Goal: Task Accomplishment & Management: Use online tool/utility

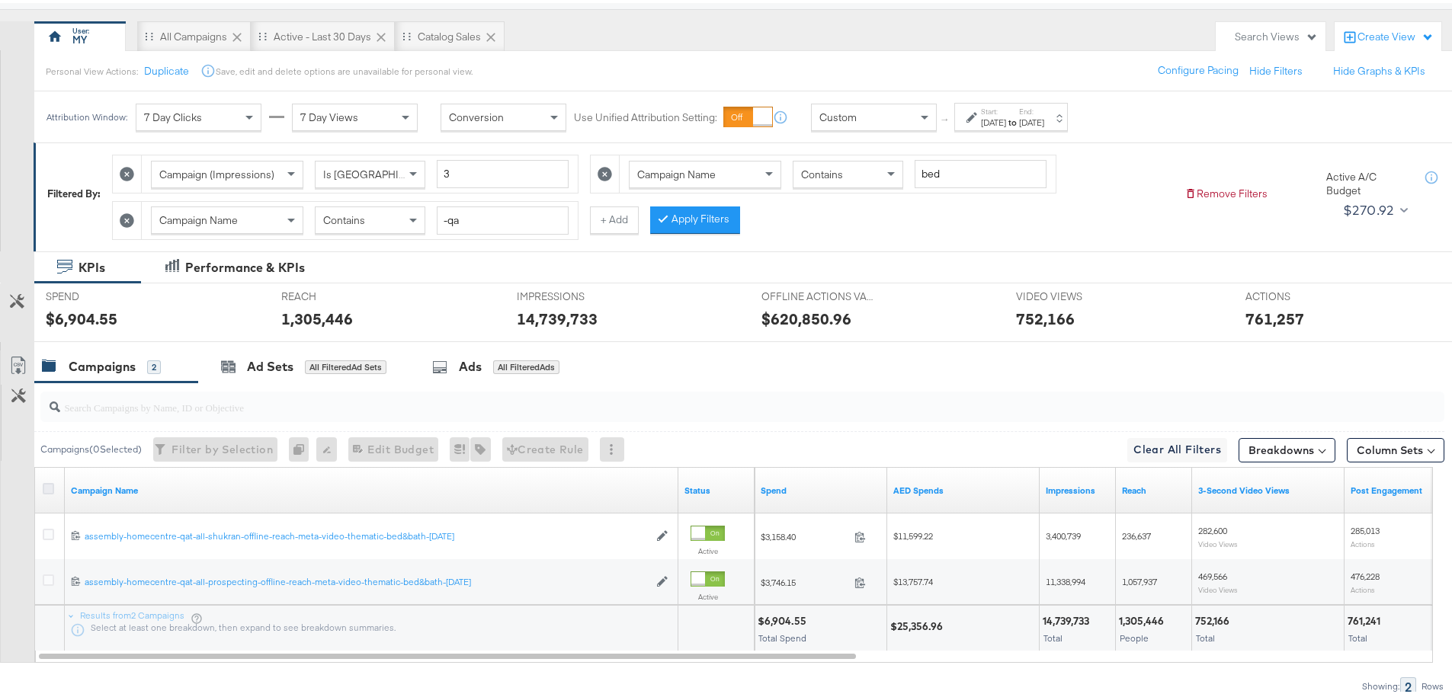
click at [46, 487] on icon at bounding box center [48, 485] width 11 height 11
click at [0, 0] on input "checkbox" at bounding box center [0, 0] width 0 height 0
click at [48, 485] on icon at bounding box center [48, 485] width 11 height 11
click at [0, 0] on input "checkbox" at bounding box center [0, 0] width 0 height 0
click at [127, 215] on icon at bounding box center [127, 217] width 14 height 14
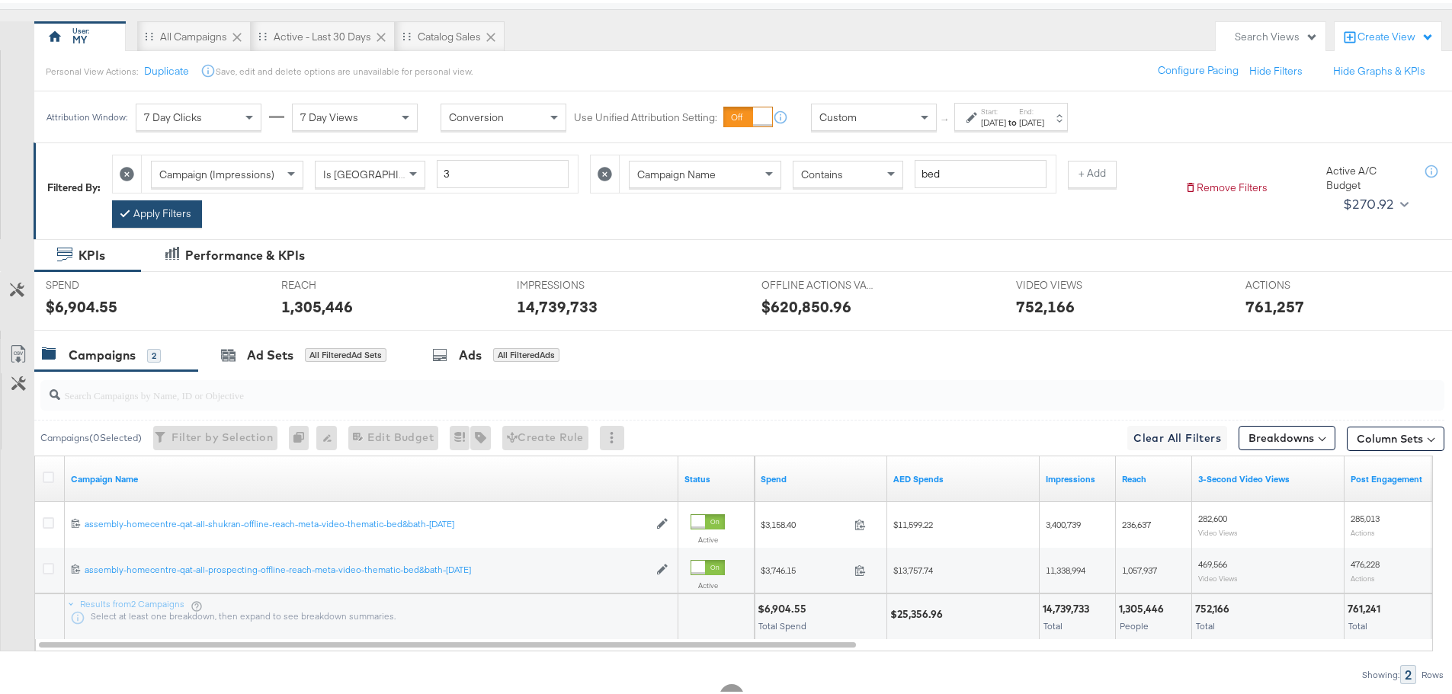
click at [168, 206] on button "Apply Filters" at bounding box center [157, 210] width 90 height 27
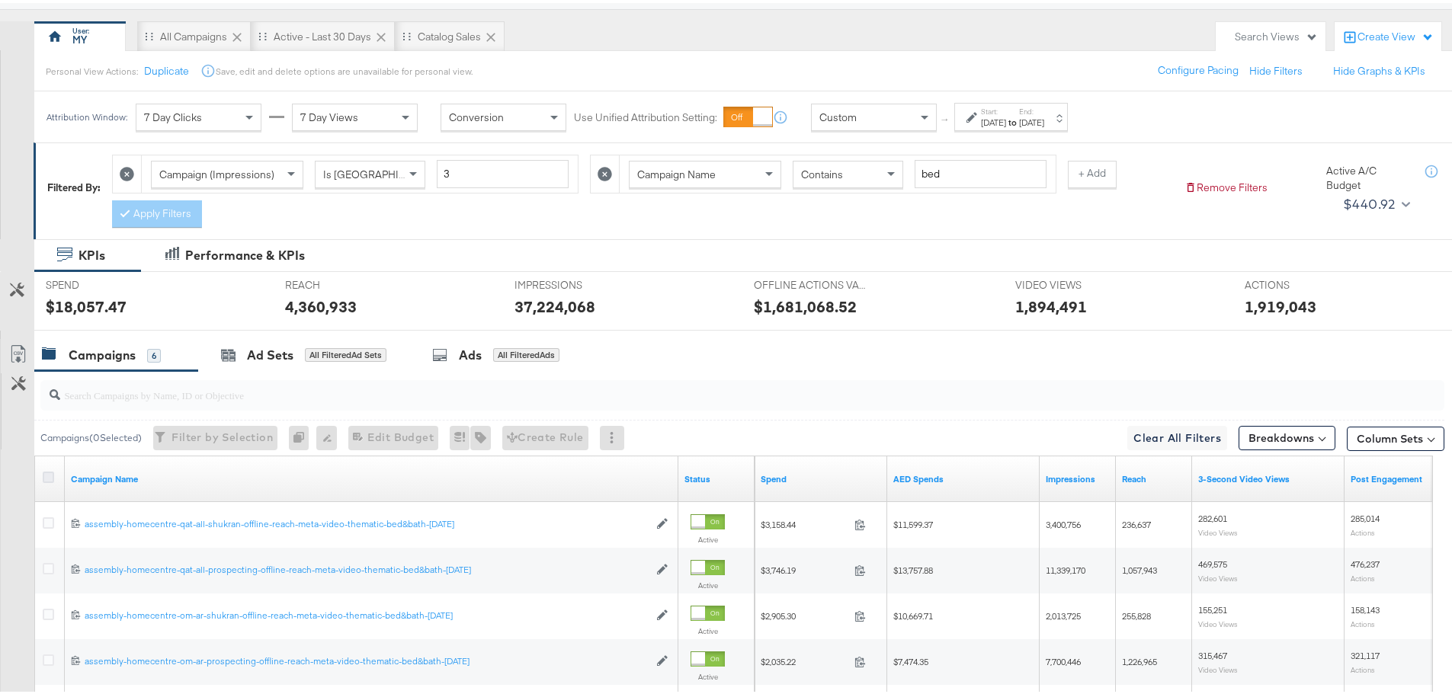
click at [48, 473] on icon at bounding box center [48, 474] width 11 height 11
click at [0, 0] on input "checkbox" at bounding box center [0, 0] width 0 height 0
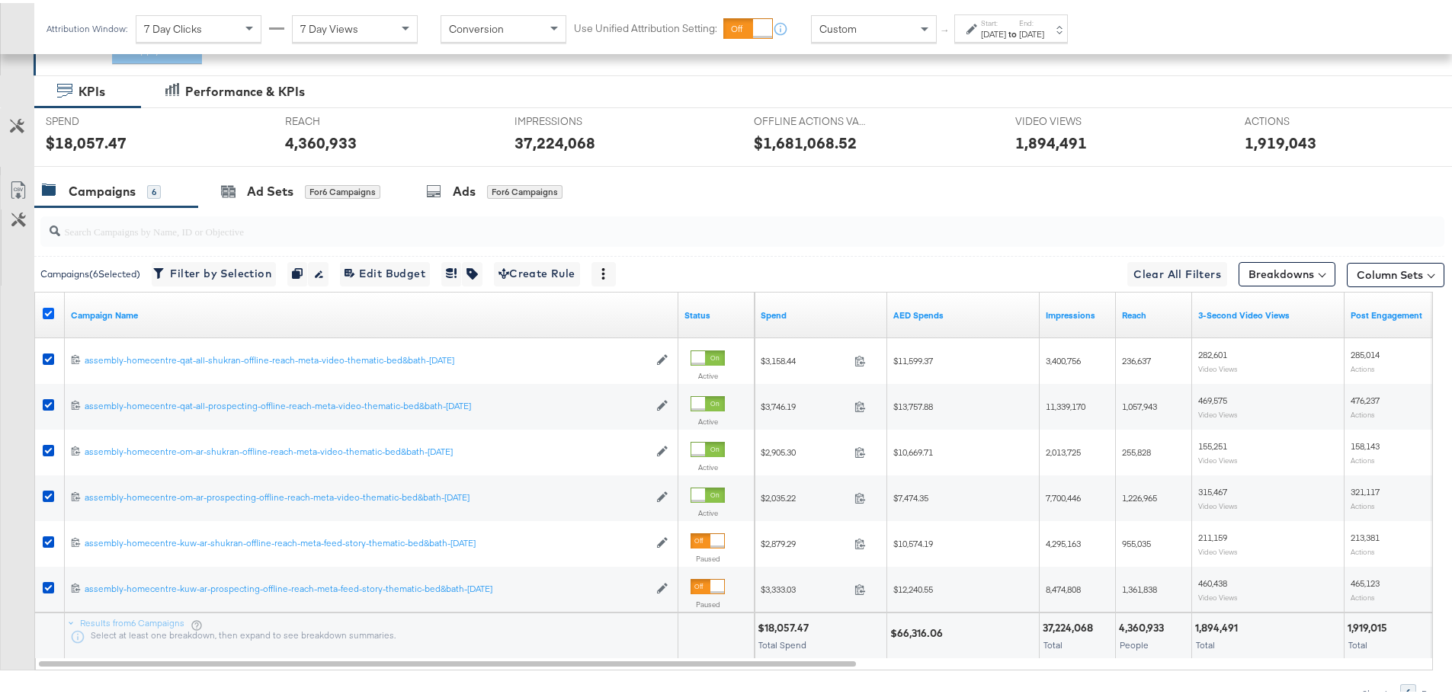
scroll to position [287, 0]
click at [463, 191] on div "Ads" at bounding box center [464, 188] width 23 height 18
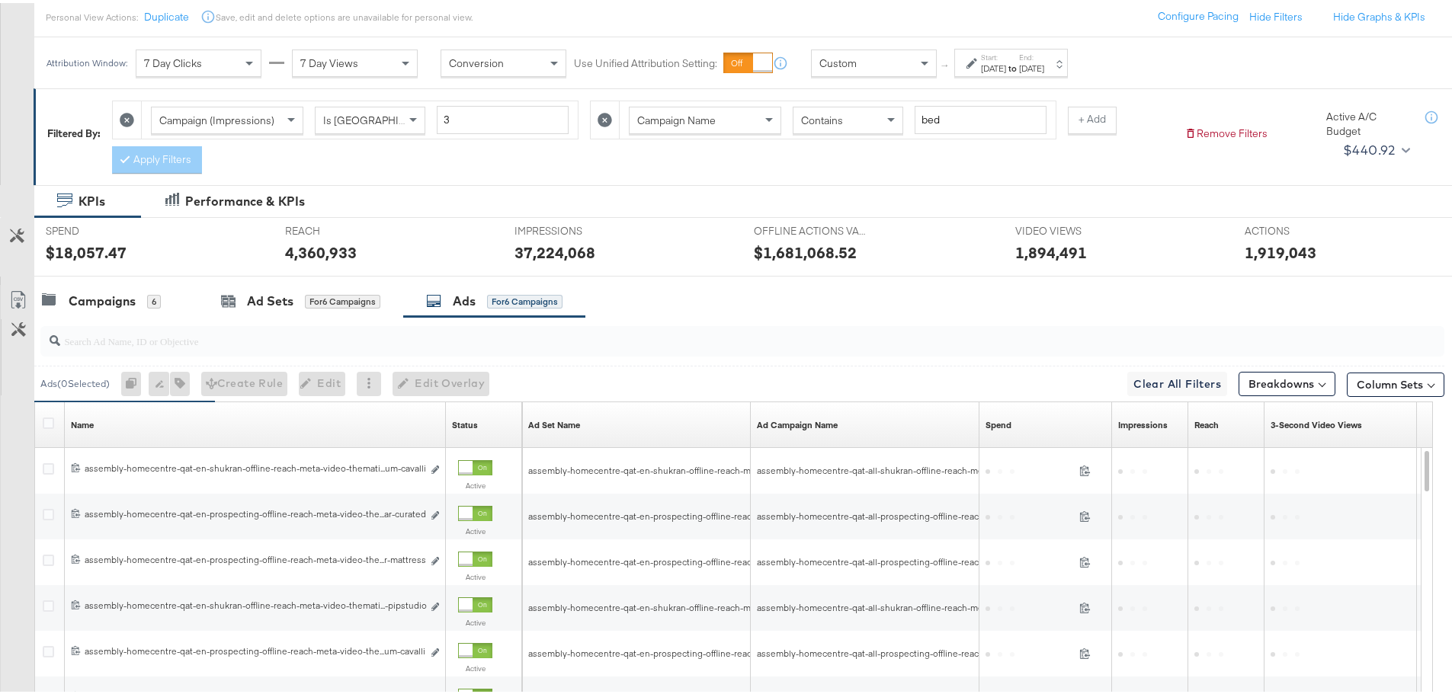
scroll to position [405, 0]
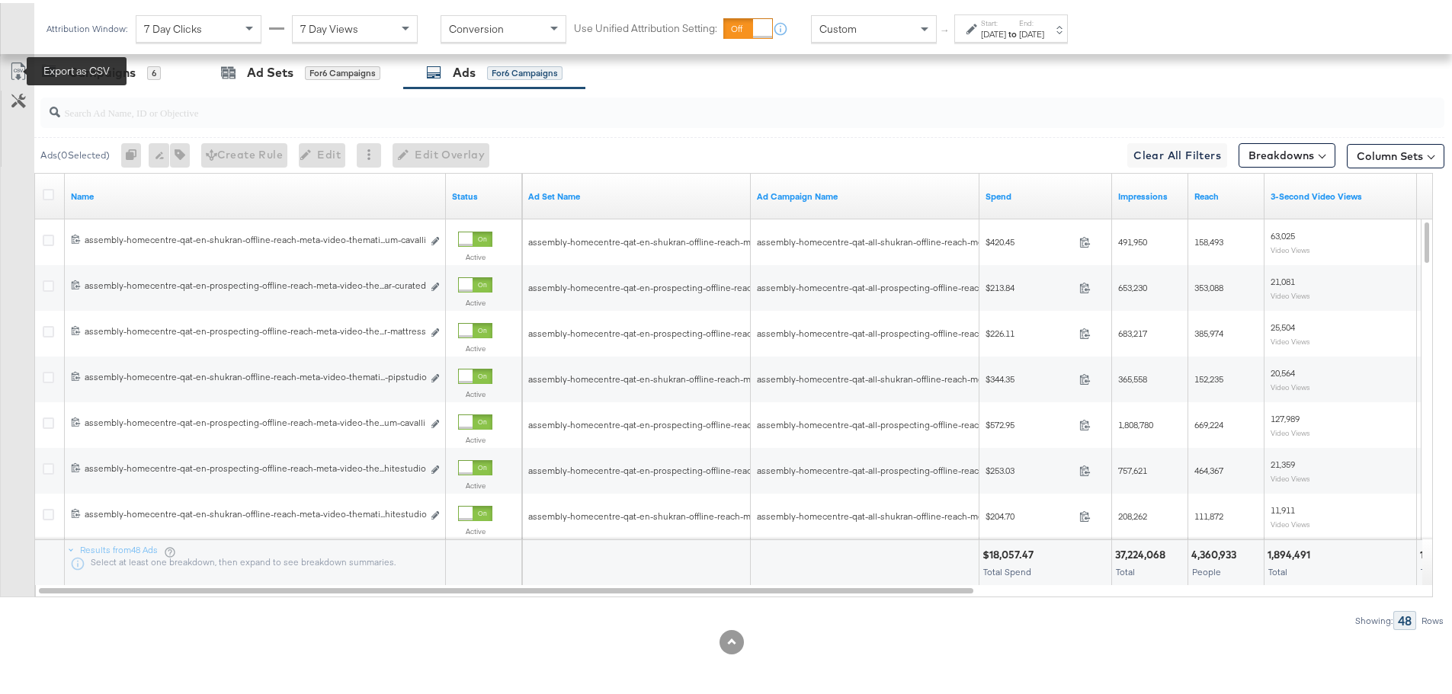
click at [17, 69] on icon at bounding box center [18, 68] width 18 height 18
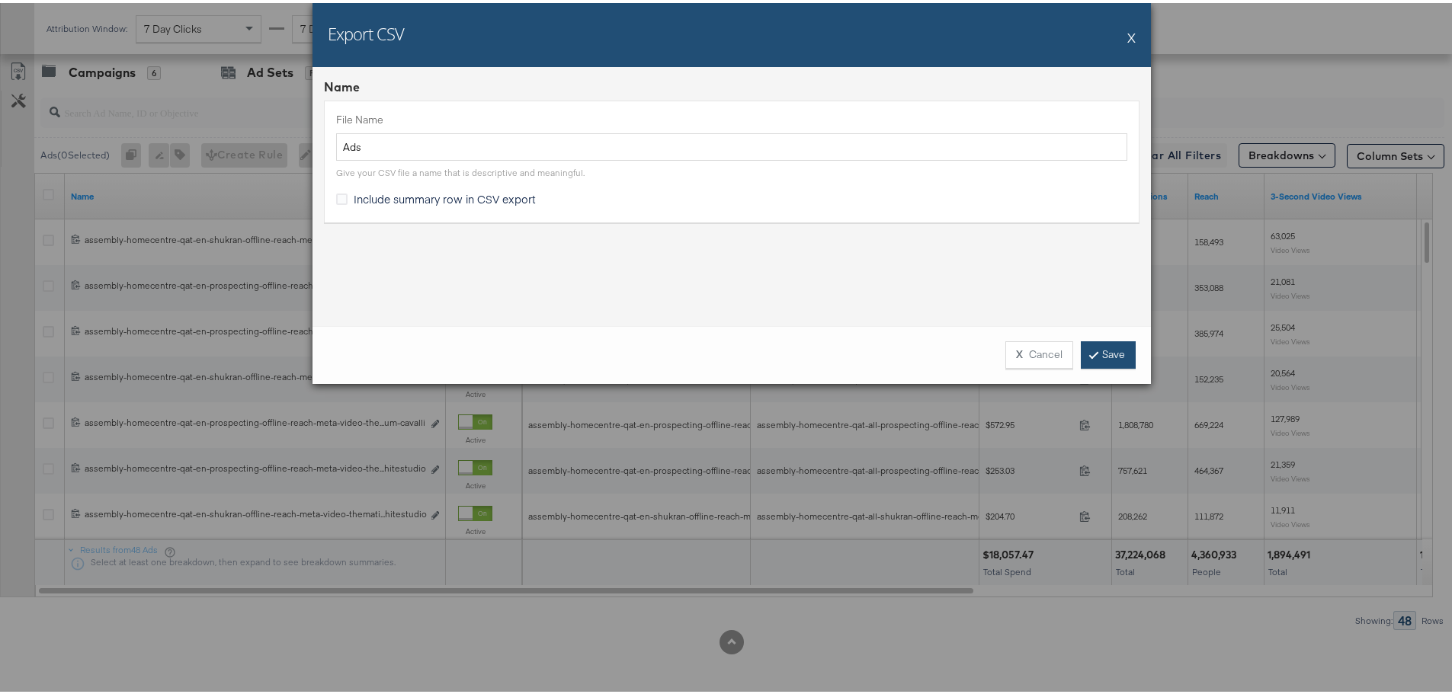
click at [1119, 344] on link "Save" at bounding box center [1107, 351] width 55 height 27
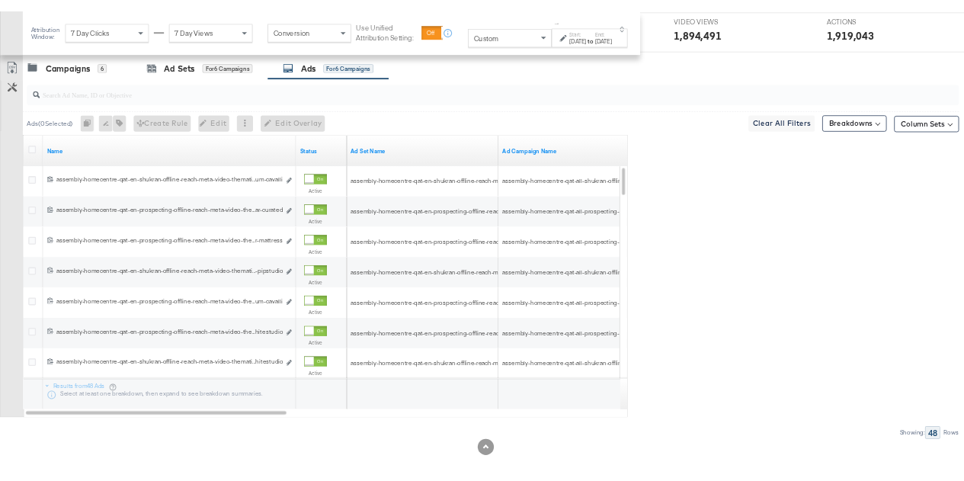
scroll to position [417, 0]
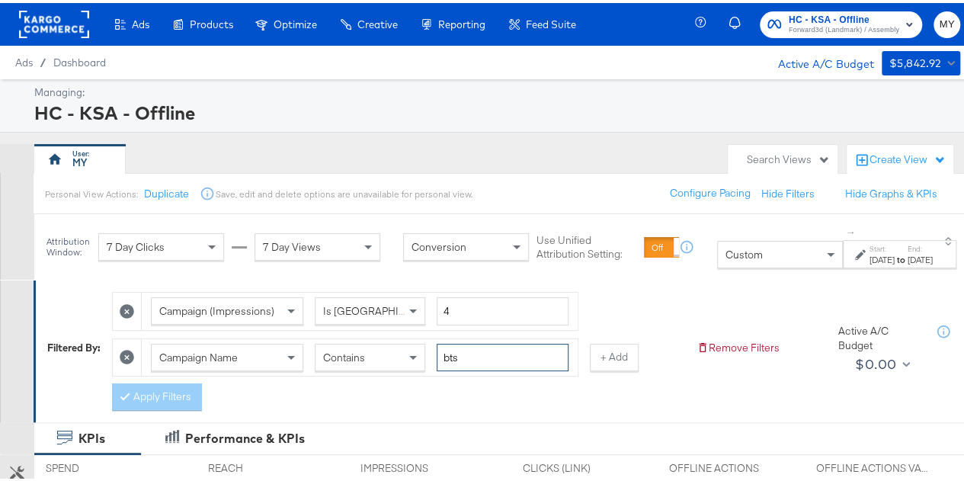
click at [465, 351] on input "bts" at bounding box center [503, 355] width 132 height 28
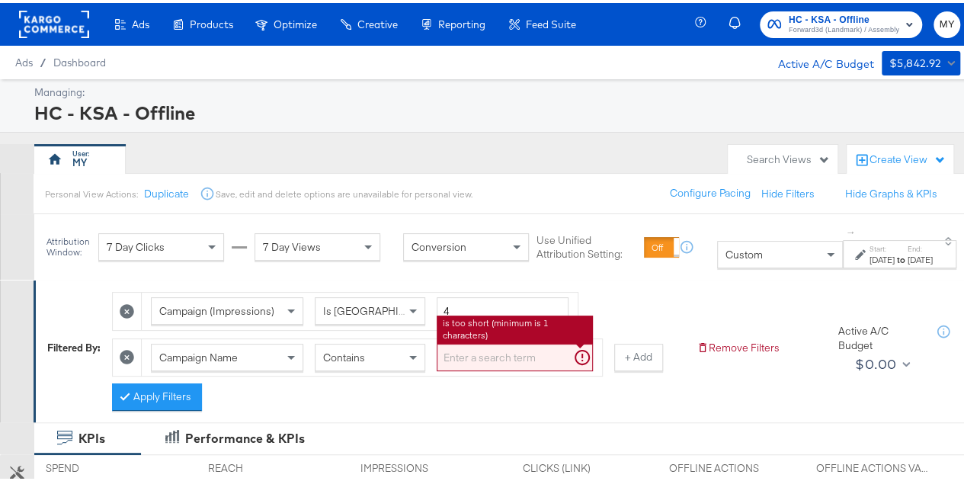
type input "c"
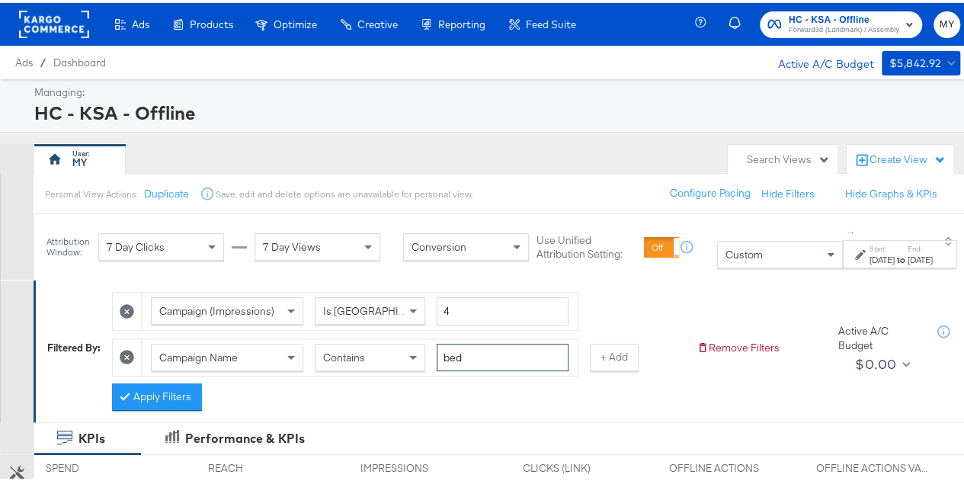
type input "bed"
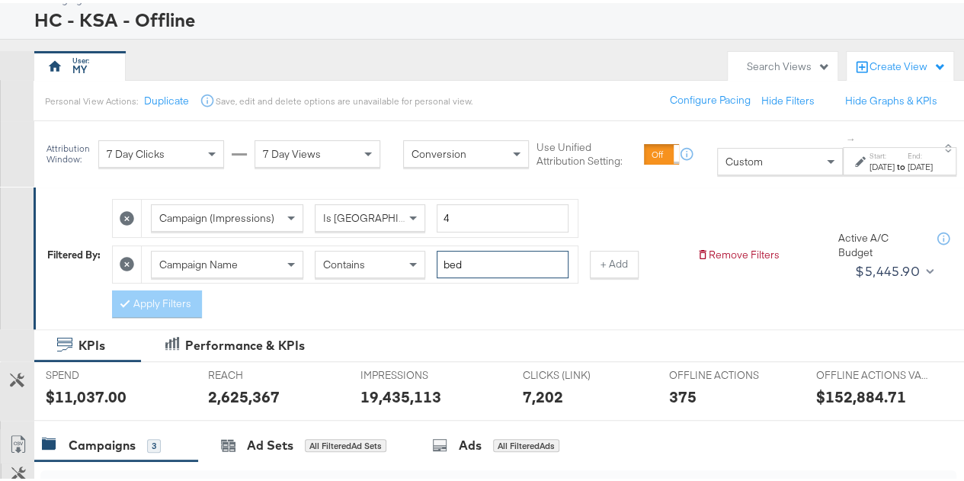
scroll to position [96, 0]
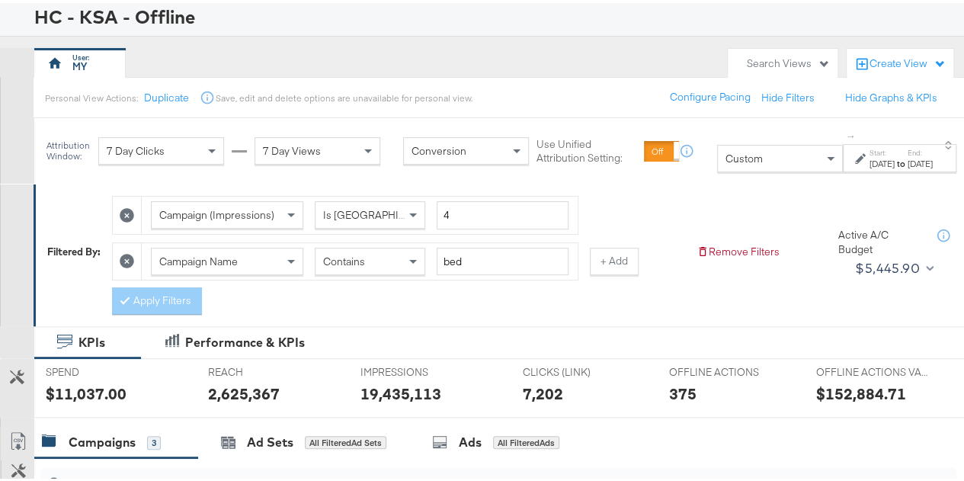
click at [869, 158] on div "May 1st 2025" at bounding box center [881, 161] width 25 height 12
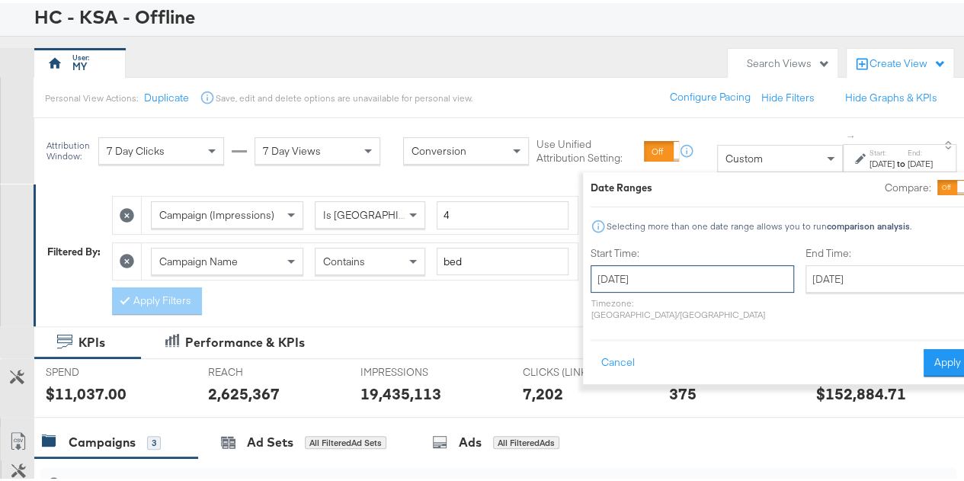
click at [629, 275] on input "May 1st 2025" at bounding box center [692, 275] width 203 height 27
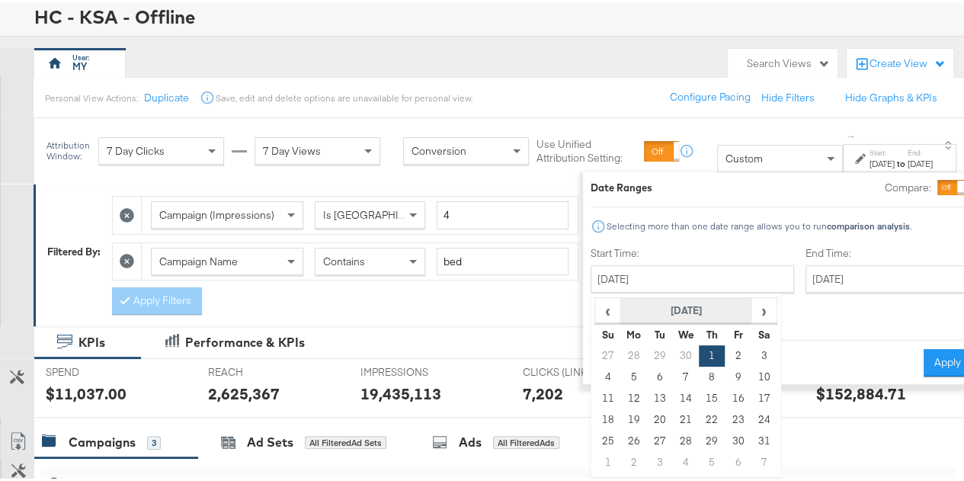
click at [689, 297] on th "May 2025" at bounding box center [685, 308] width 130 height 26
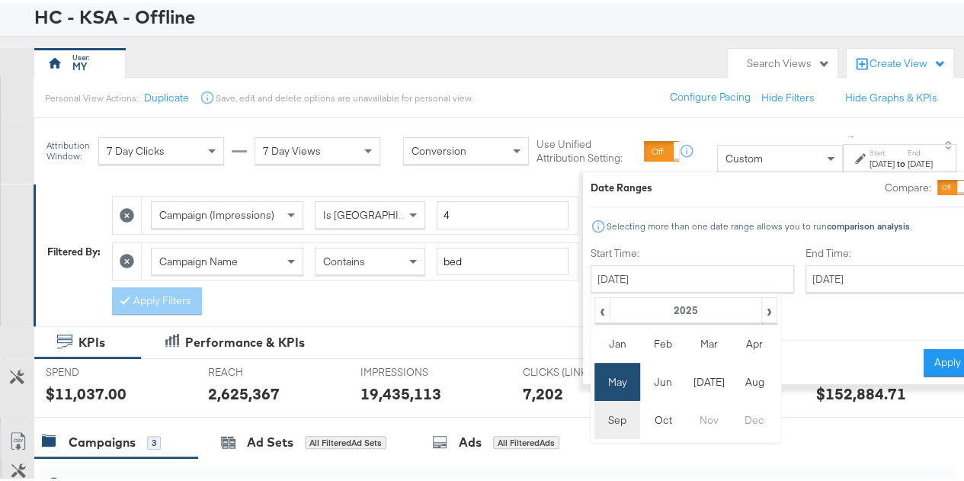
click at [594, 413] on td "Sep" at bounding box center [617, 417] width 46 height 38
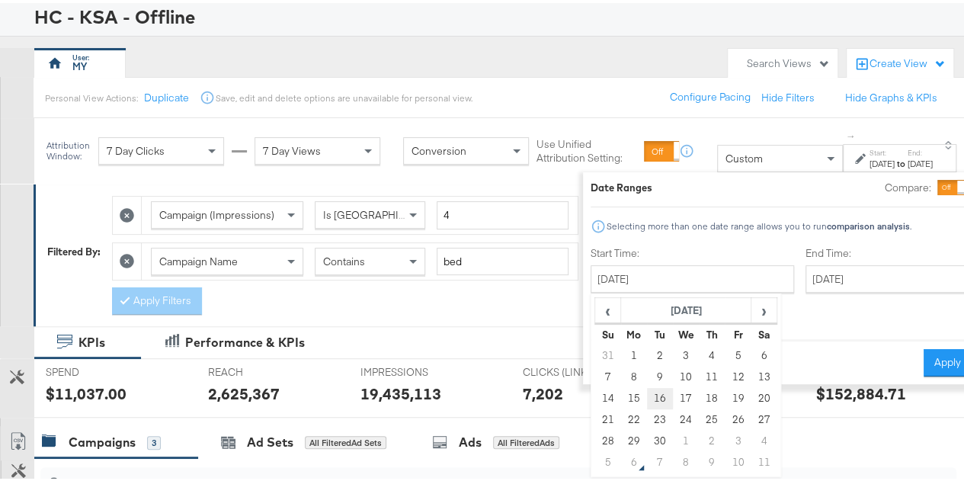
click at [646, 385] on td "16" at bounding box center [659, 395] width 26 height 21
type input "September 16th 2025"
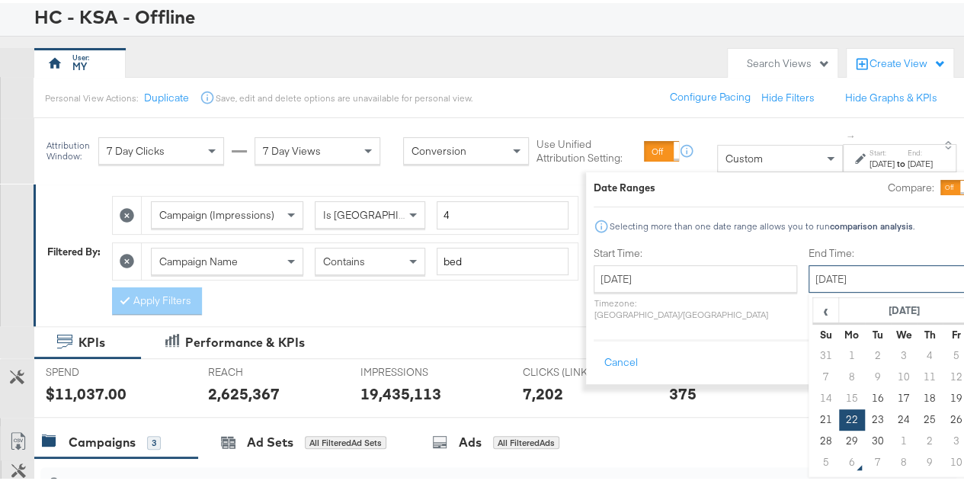
click at [808, 286] on input "September 22nd 2025" at bounding box center [888, 275] width 160 height 27
click at [864, 444] on td "30" at bounding box center [877, 437] width 26 height 21
type input "September 30th 2025"
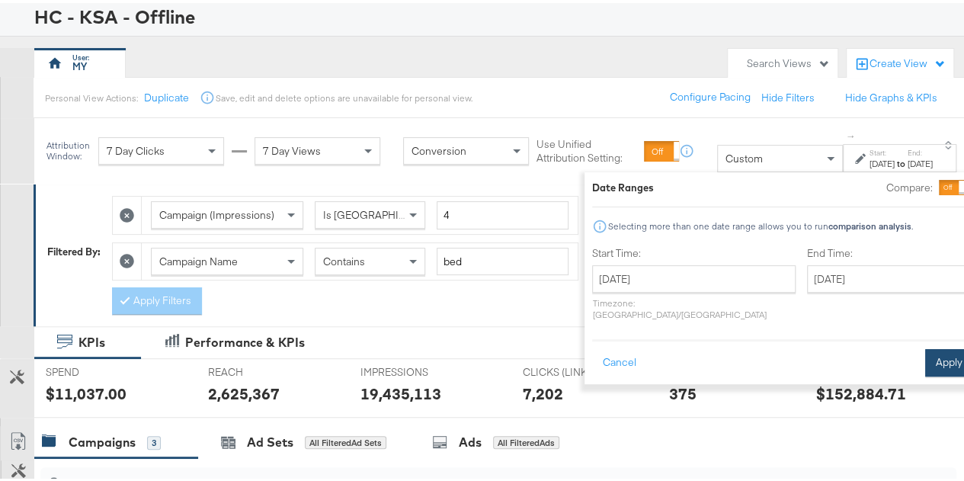
click at [925, 348] on button "Apply" at bounding box center [949, 359] width 48 height 27
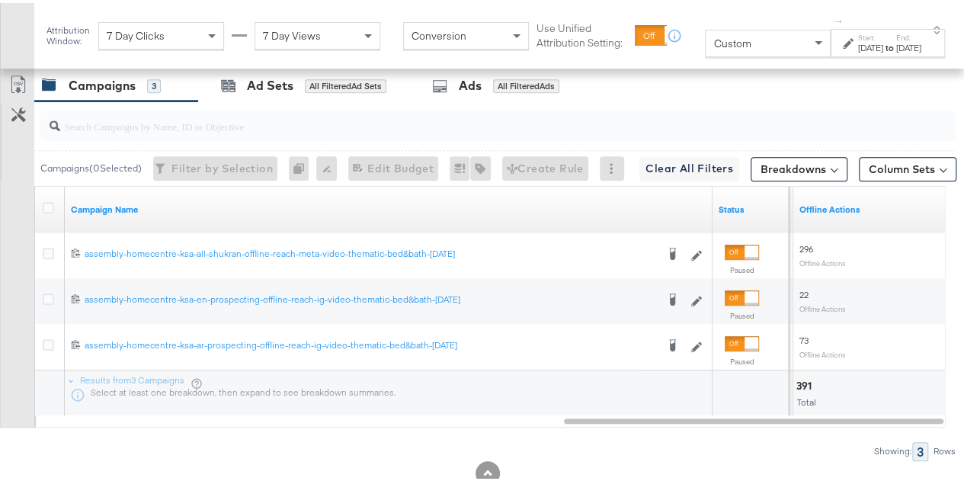
scroll to position [453, 0]
click at [799, 165] on button "Breakdowns" at bounding box center [799, 167] width 97 height 24
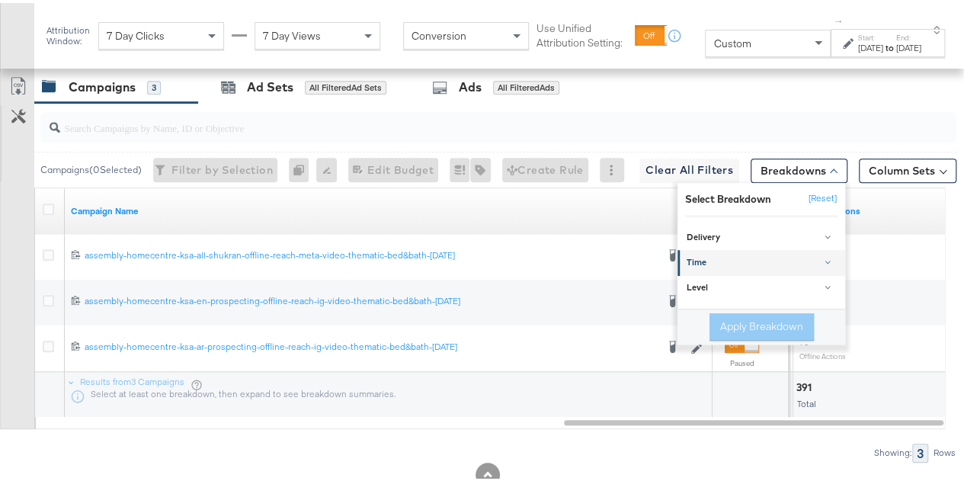
click at [753, 254] on div "Time" at bounding box center [763, 260] width 152 height 12
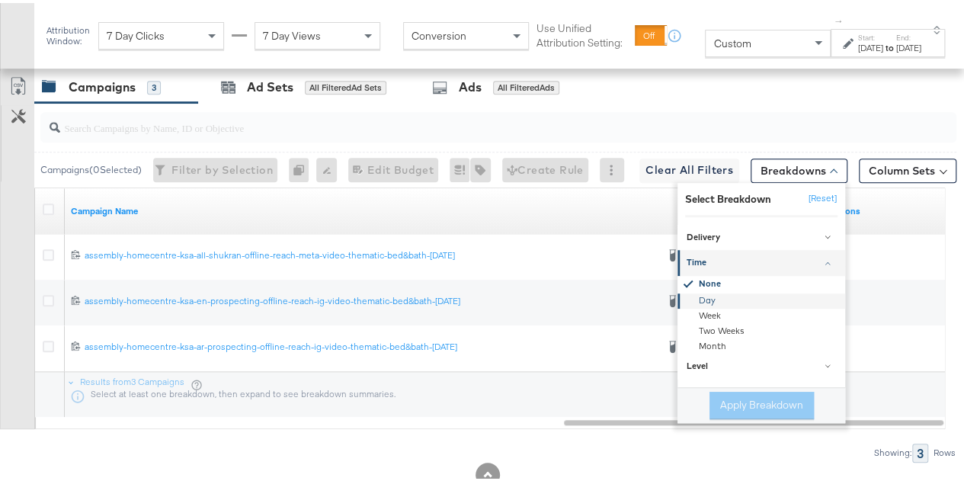
click at [731, 296] on div "Day" at bounding box center [762, 297] width 165 height 15
click at [730, 397] on button "Apply Breakdown" at bounding box center [761, 401] width 104 height 27
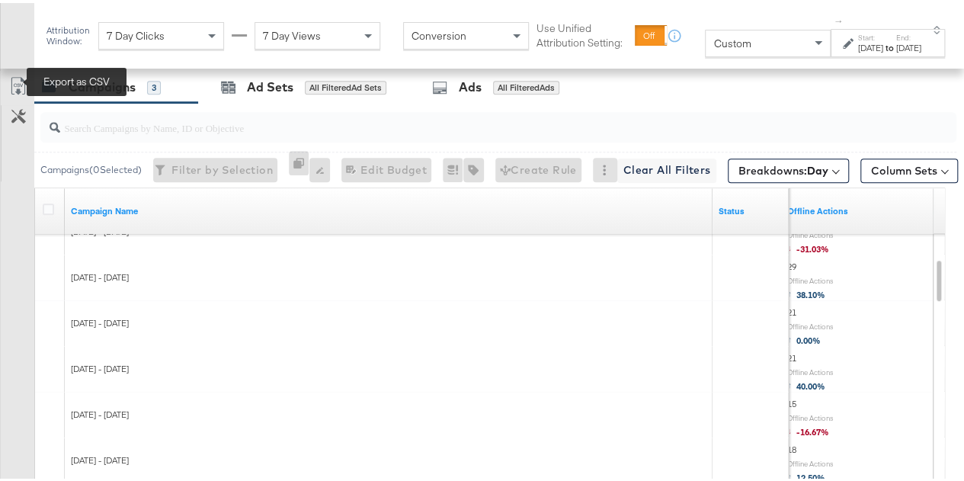
click at [12, 77] on icon at bounding box center [18, 83] width 18 height 18
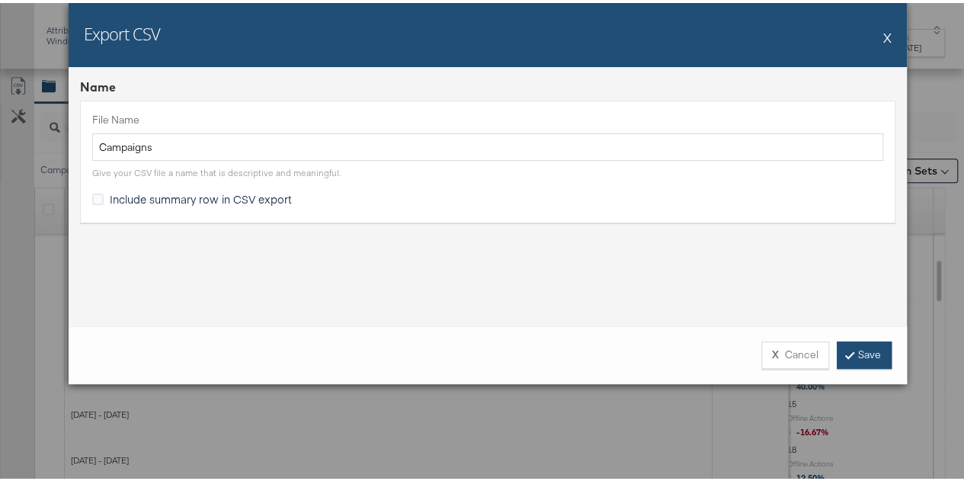
click at [856, 351] on link "Save" at bounding box center [864, 351] width 55 height 27
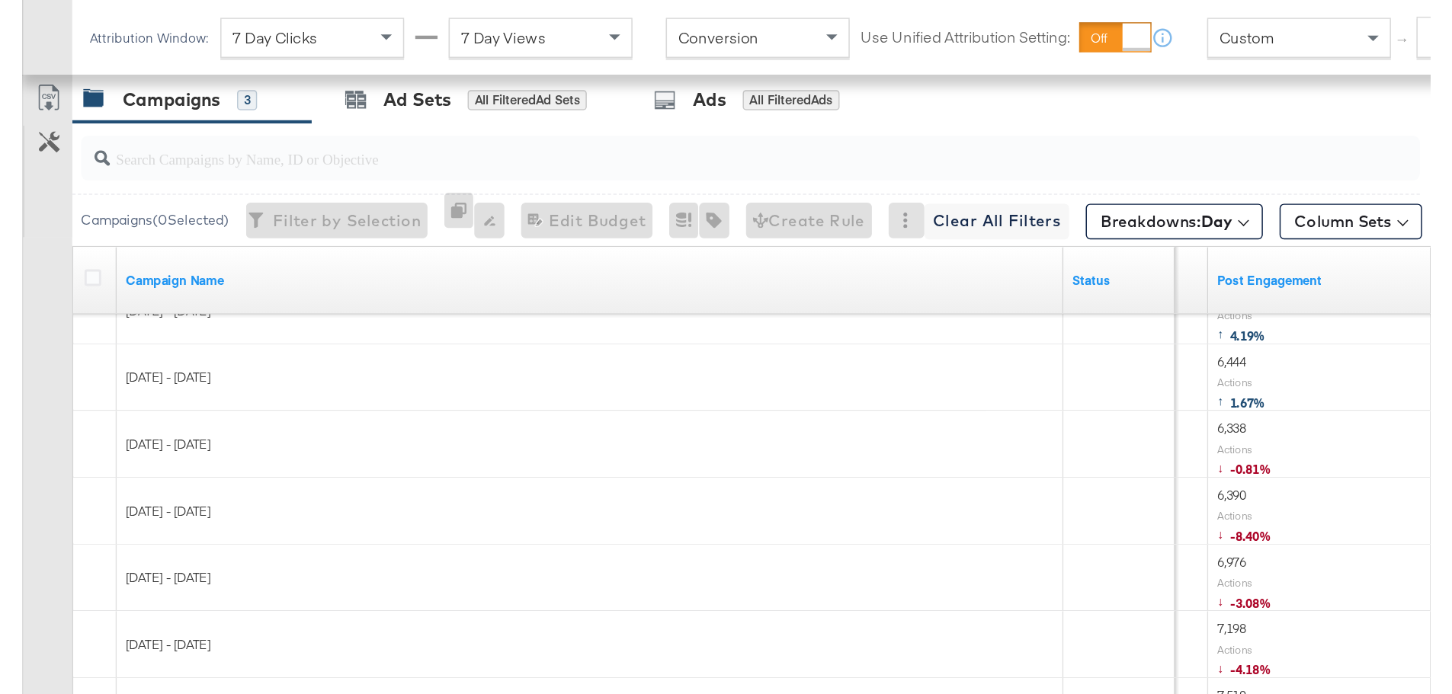
scroll to position [405, 0]
